Goal: Browse casually: Explore the website without a specific task or goal

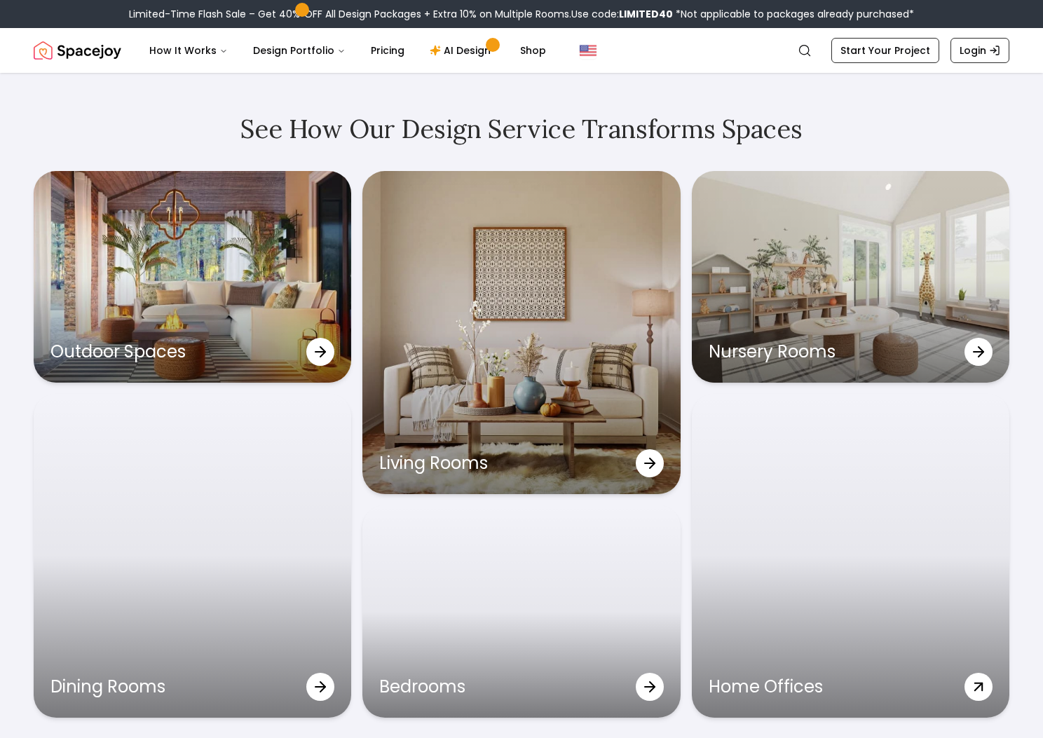
scroll to position [4448, 0]
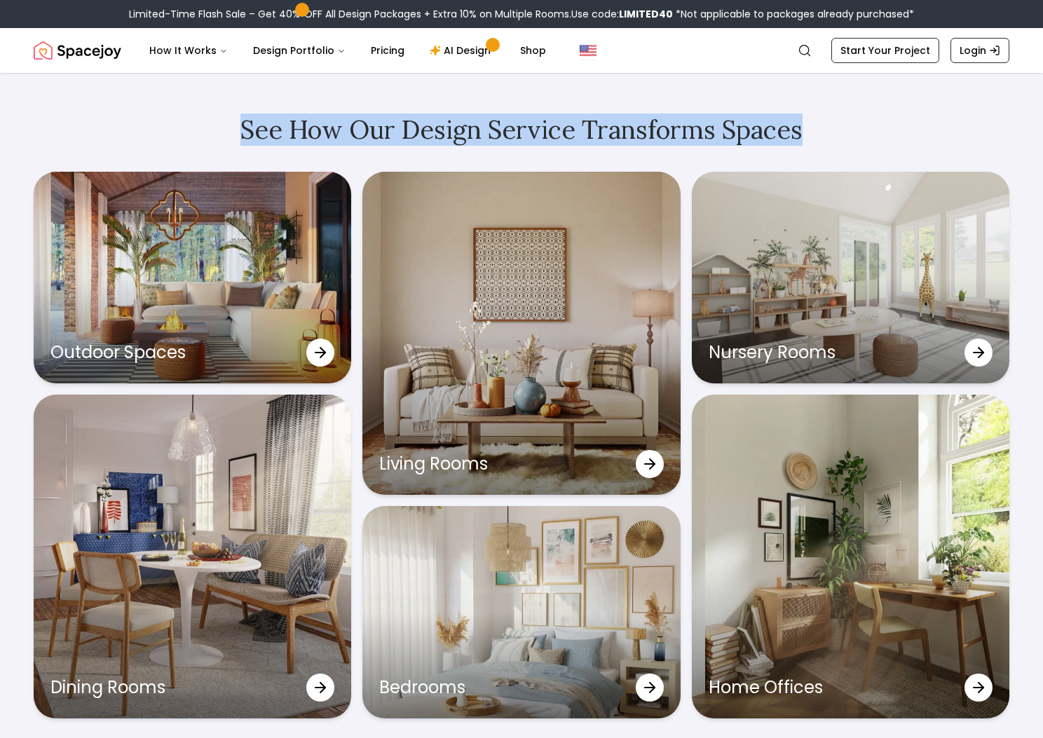
drag, startPoint x: 218, startPoint y: 143, endPoint x: 929, endPoint y: 143, distance: 710.6
click at [929, 143] on h2 "See How Our Design Service Transforms Spaces" at bounding box center [522, 130] width 976 height 28
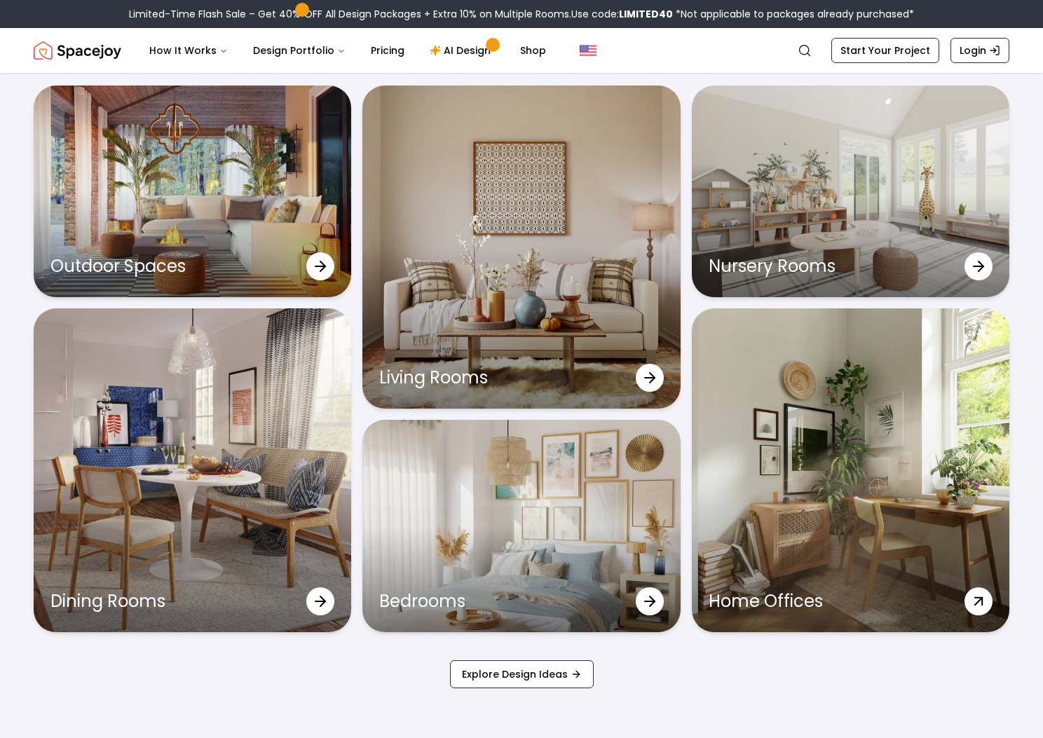
scroll to position [4536, 0]
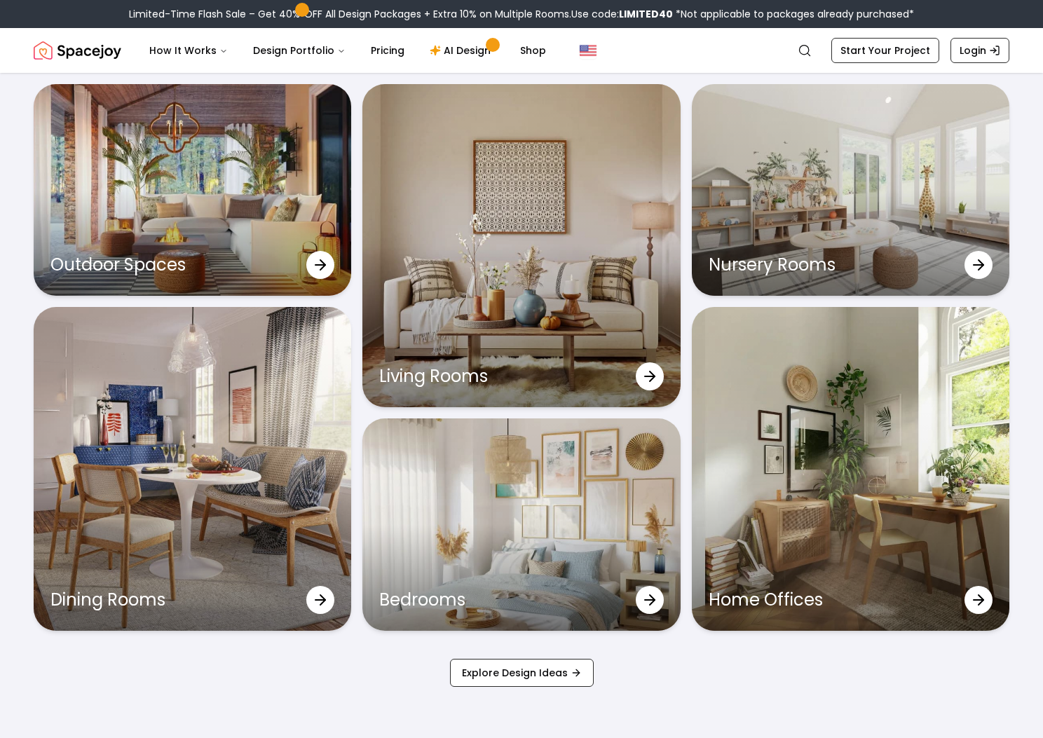
click at [1037, 184] on div "See How Our Design Service Transforms Spaces Outdoor Spaces Living Rooms Nurser…" at bounding box center [521, 357] width 1043 height 793
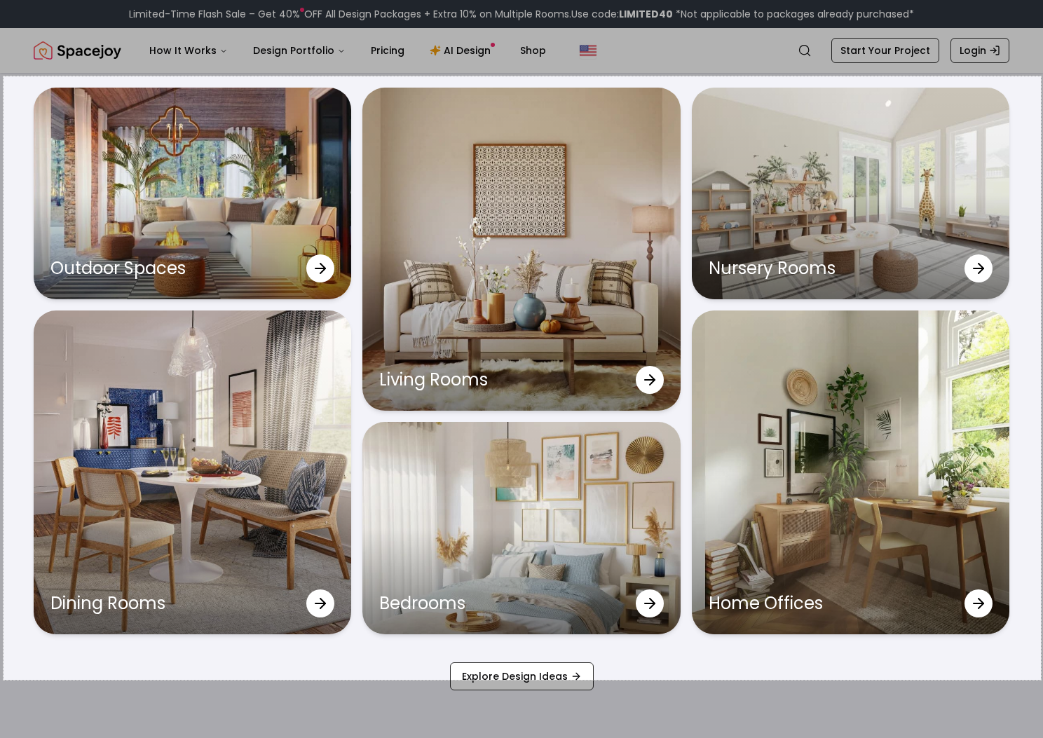
drag, startPoint x: 4, startPoint y: 76, endPoint x: 1041, endPoint y: 679, distance: 1199.6
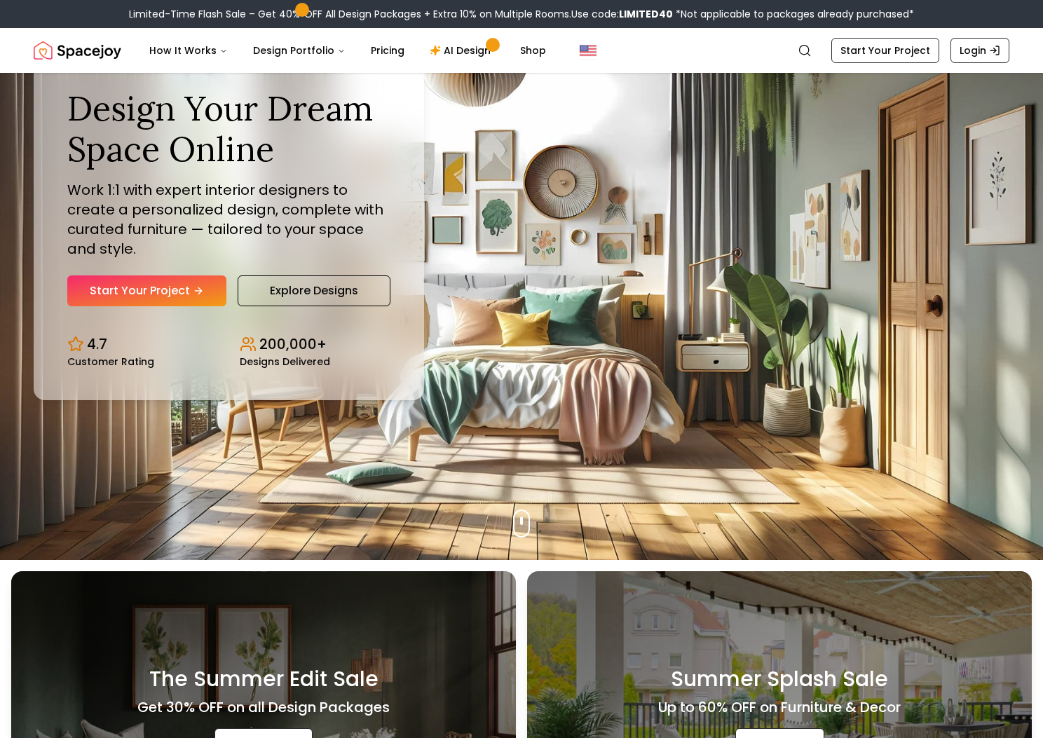
scroll to position [0, 0]
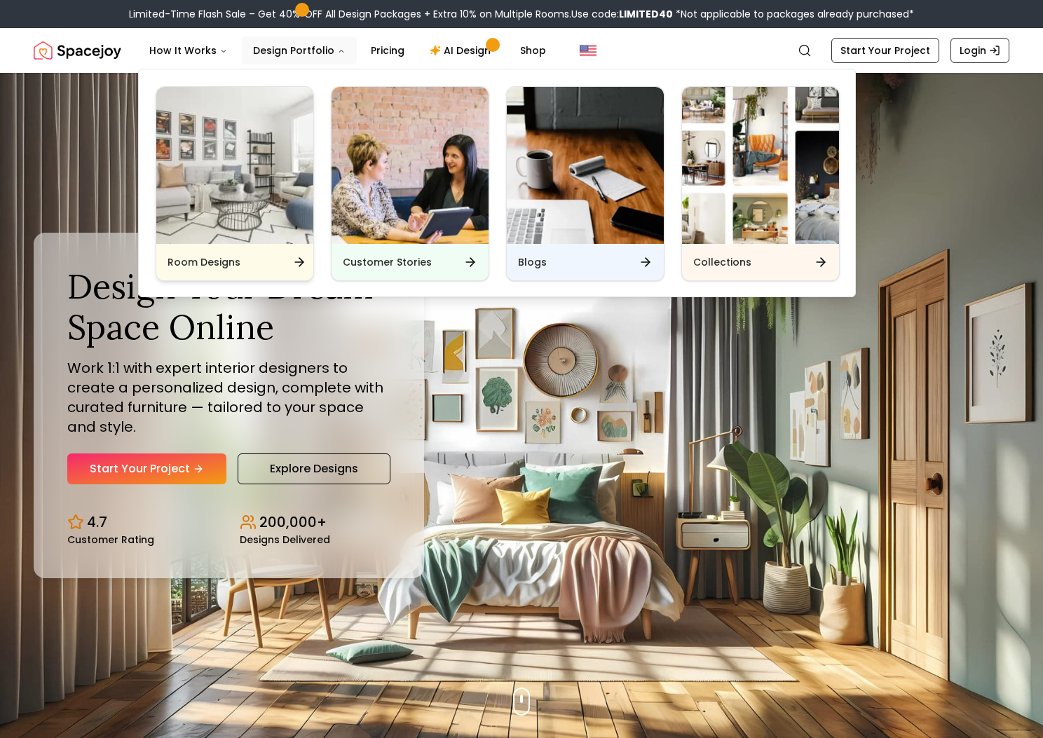
click at [193, 162] on img "Main" at bounding box center [234, 165] width 157 height 157
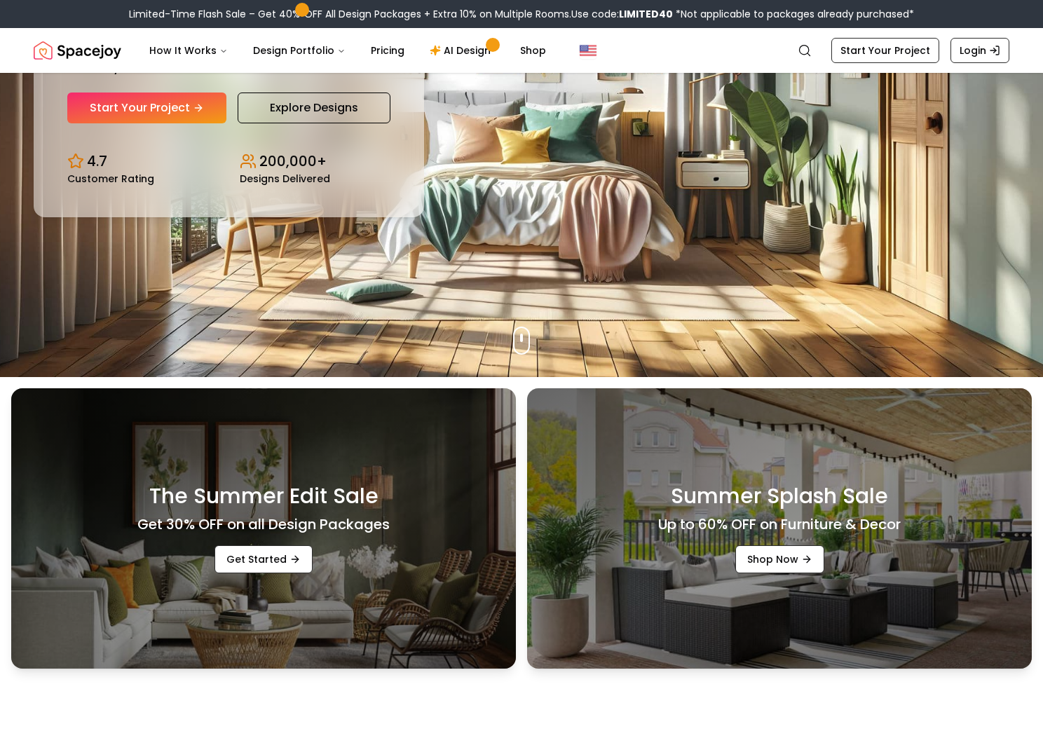
scroll to position [775, 0]
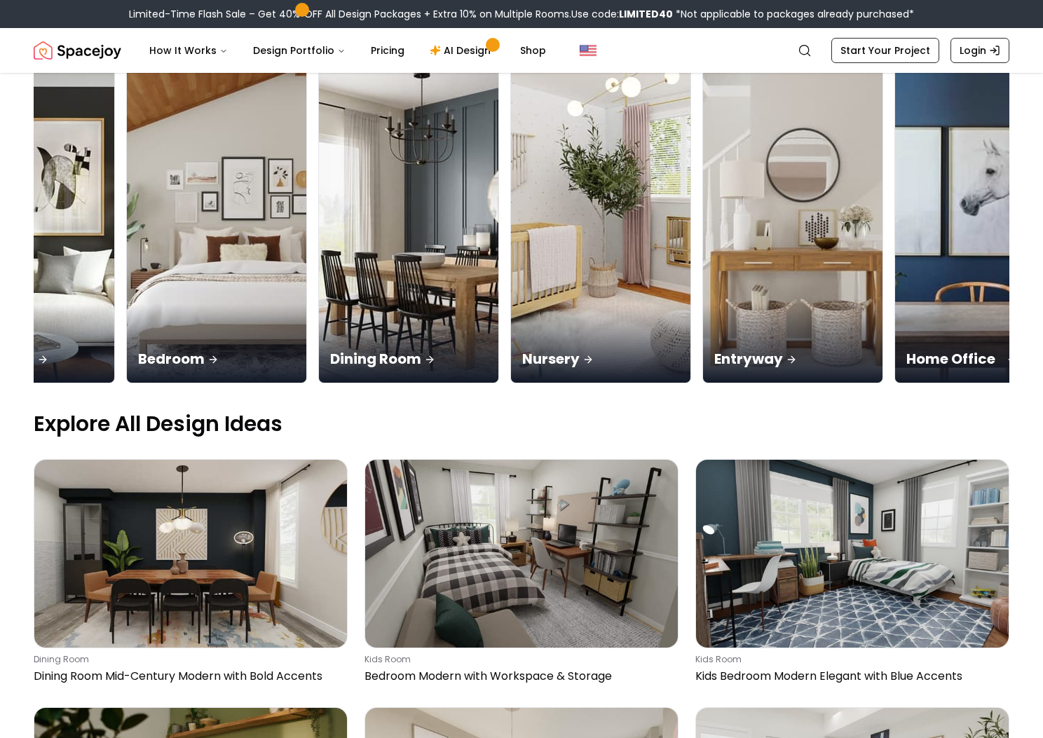
scroll to position [0, 101]
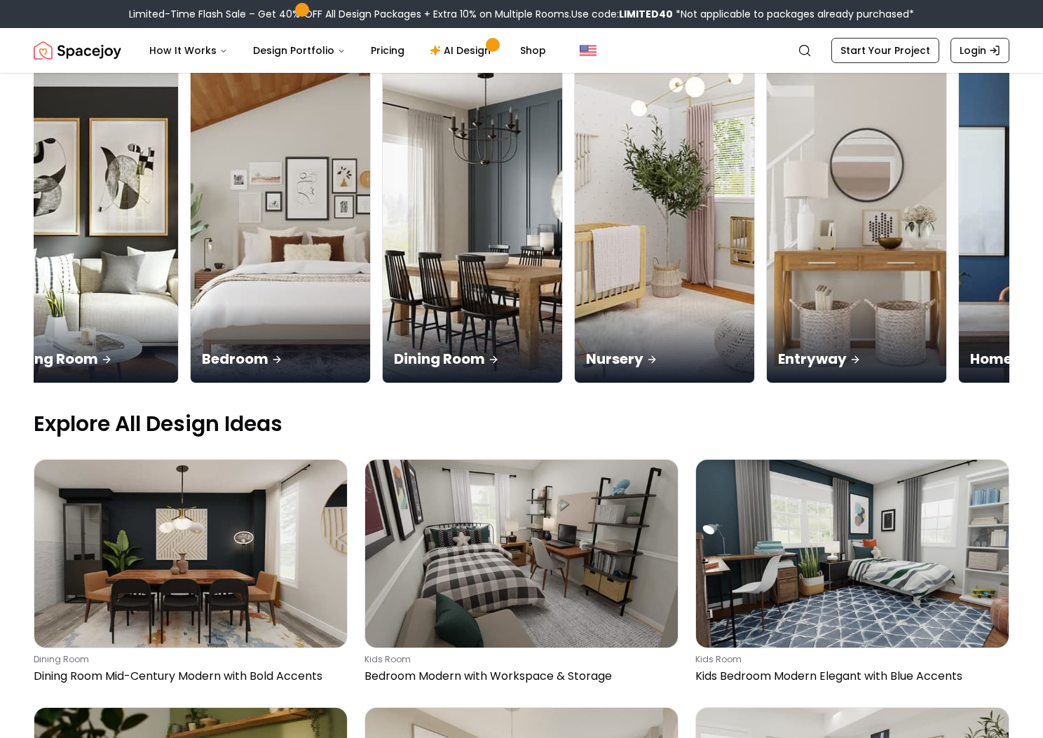
scroll to position [0, 0]
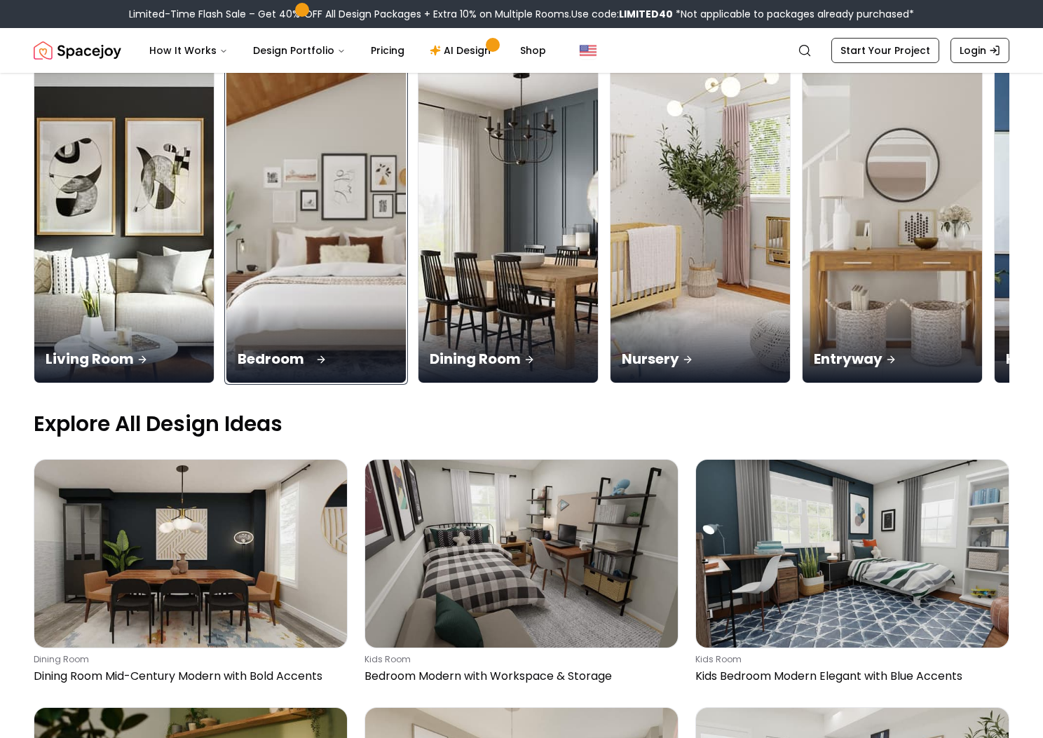
click at [222, 135] on img at bounding box center [316, 224] width 189 height 333
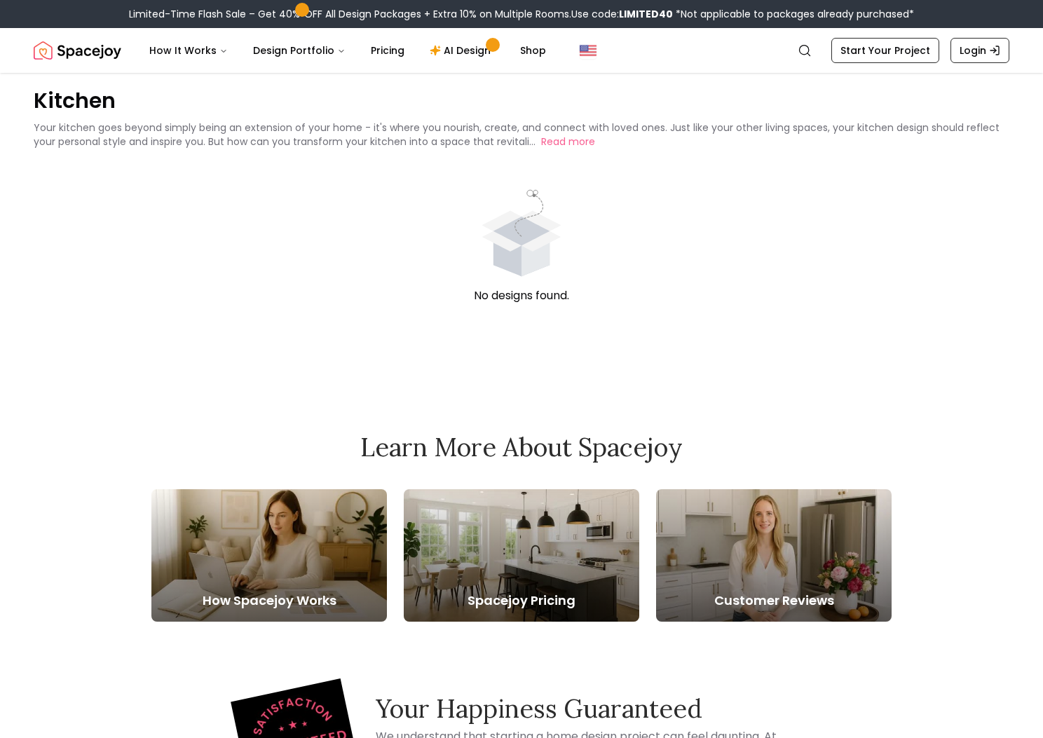
scroll to position [25, 0]
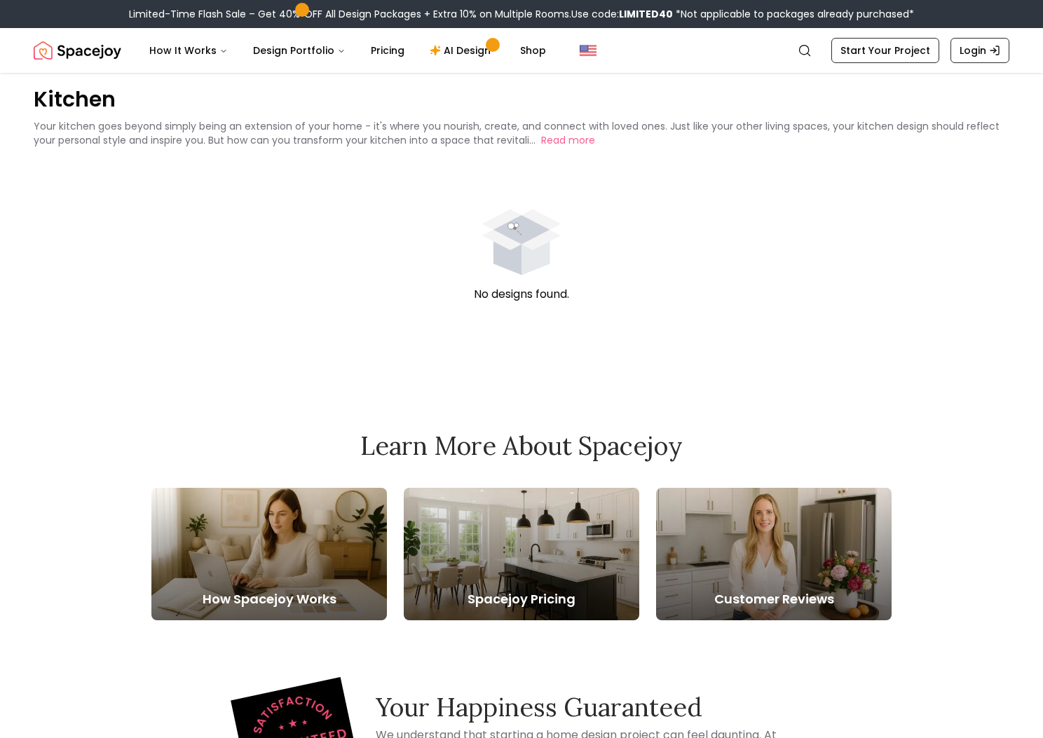
click at [549, 144] on button "Read more" at bounding box center [568, 140] width 54 height 14
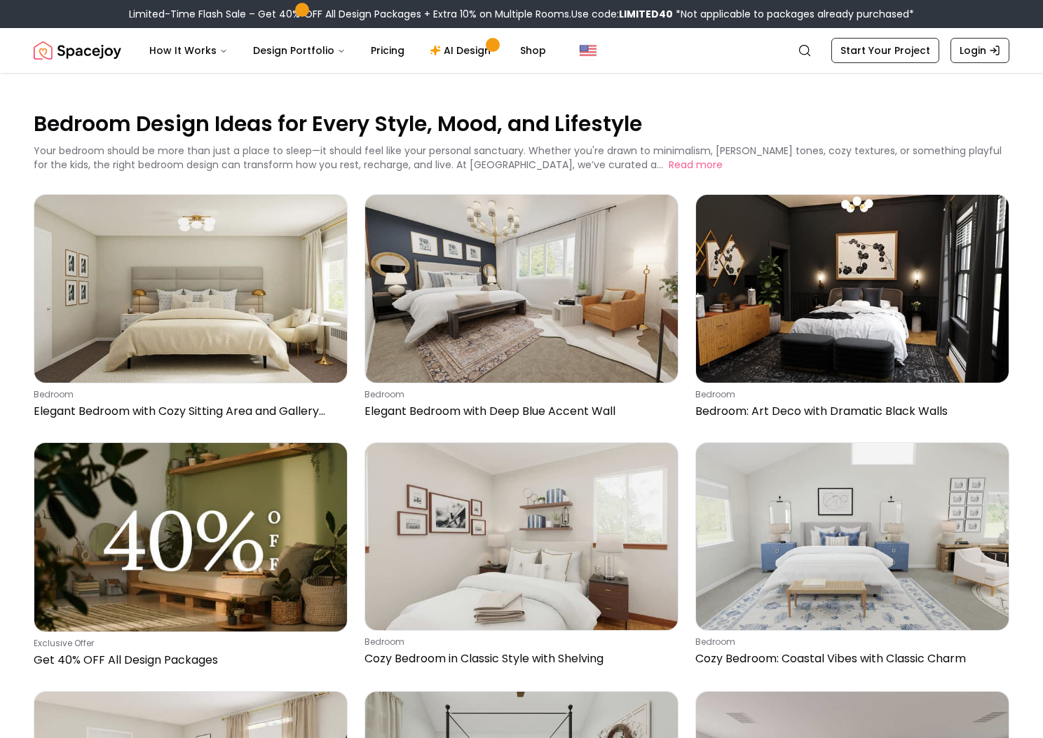
click at [99, 53] on img "Spacejoy" at bounding box center [78, 50] width 88 height 28
